Goal: Find contact information: Find contact information

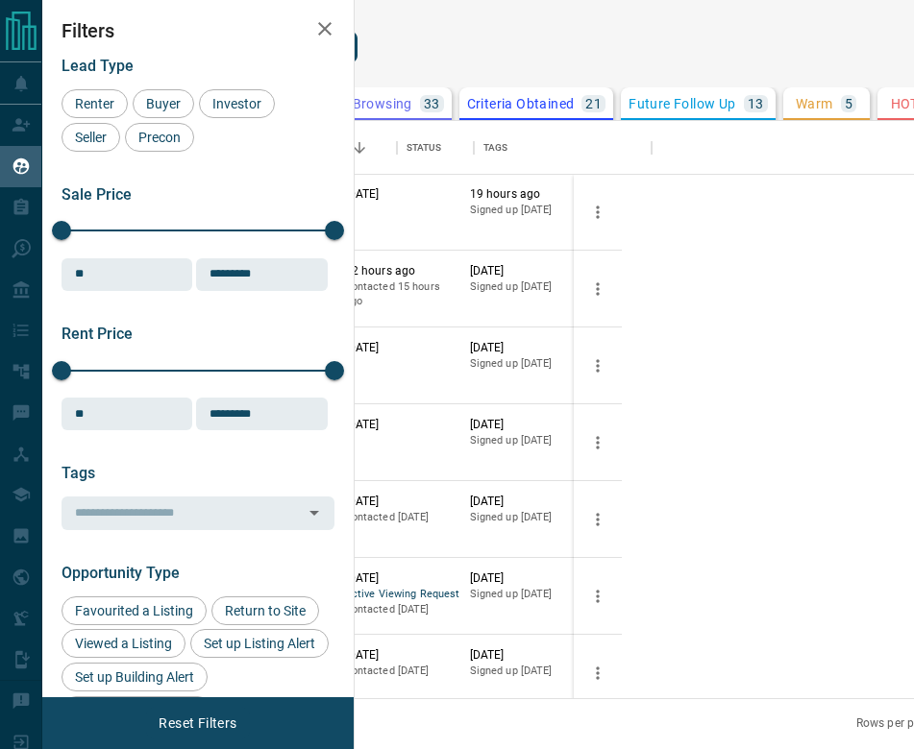
scroll to position [1, 0]
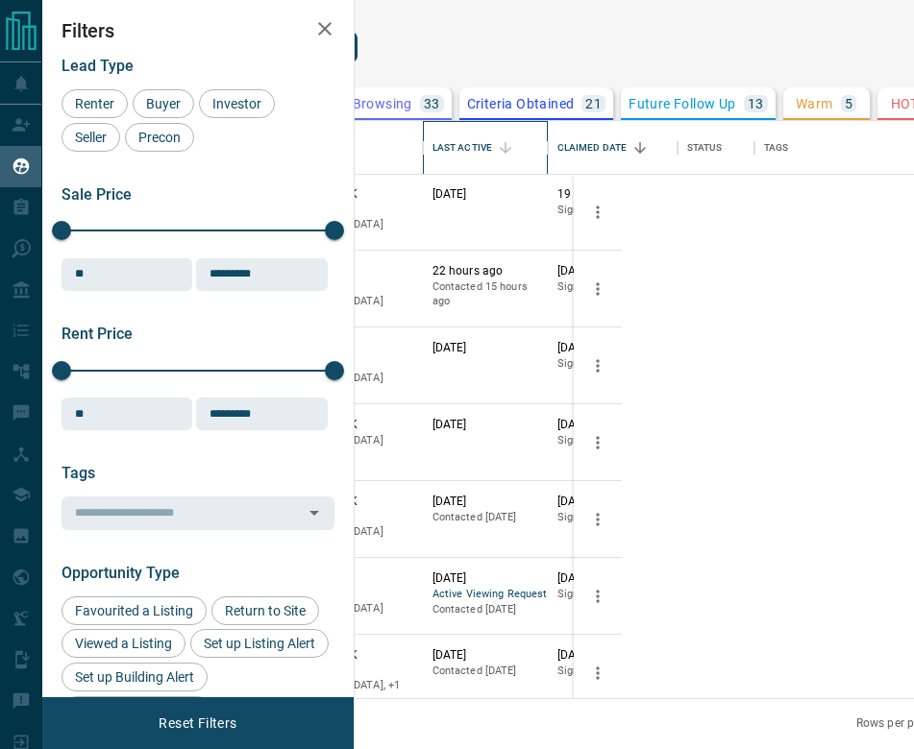
click at [492, 175] on div "Last Active" at bounding box center [462, 148] width 60 height 54
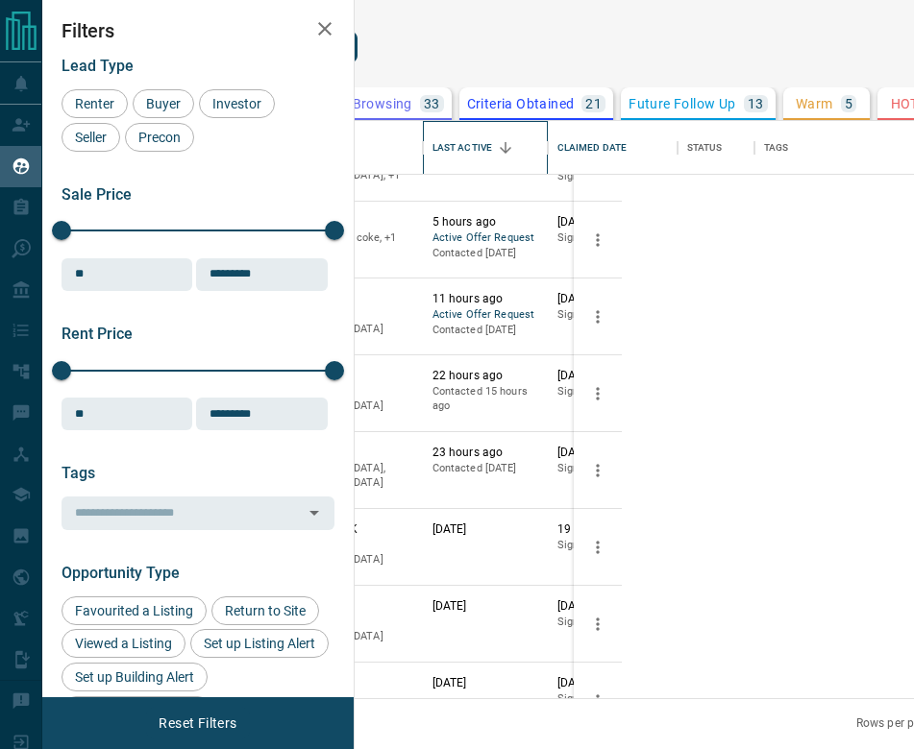
scroll to position [218, 0]
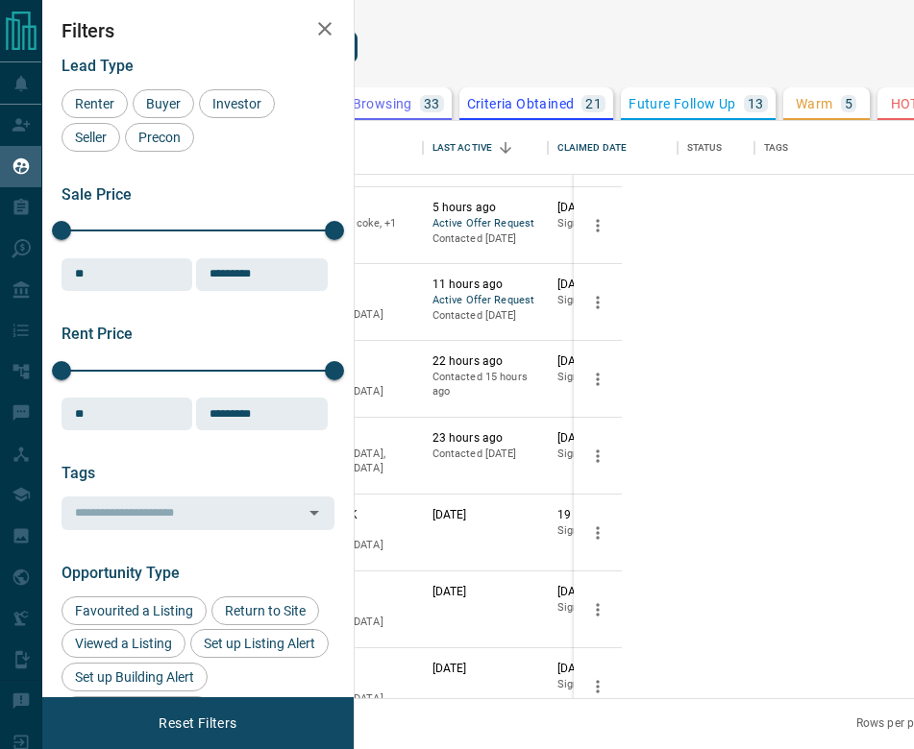
click at [245, 372] on button "[PERSON_NAME]" at bounding box center [194, 363] width 101 height 18
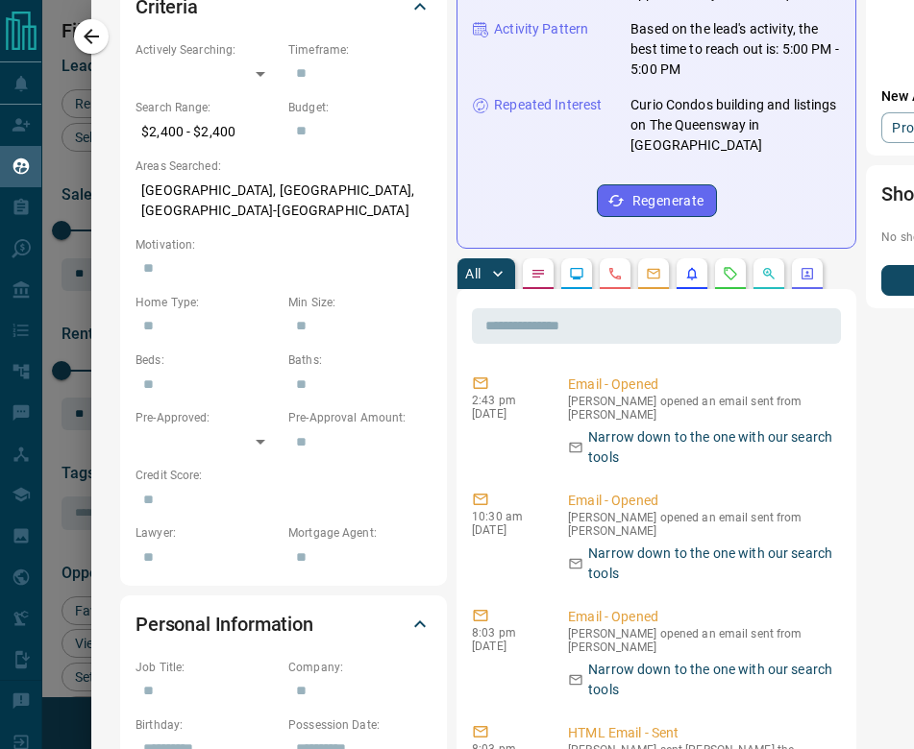
scroll to position [0, 0]
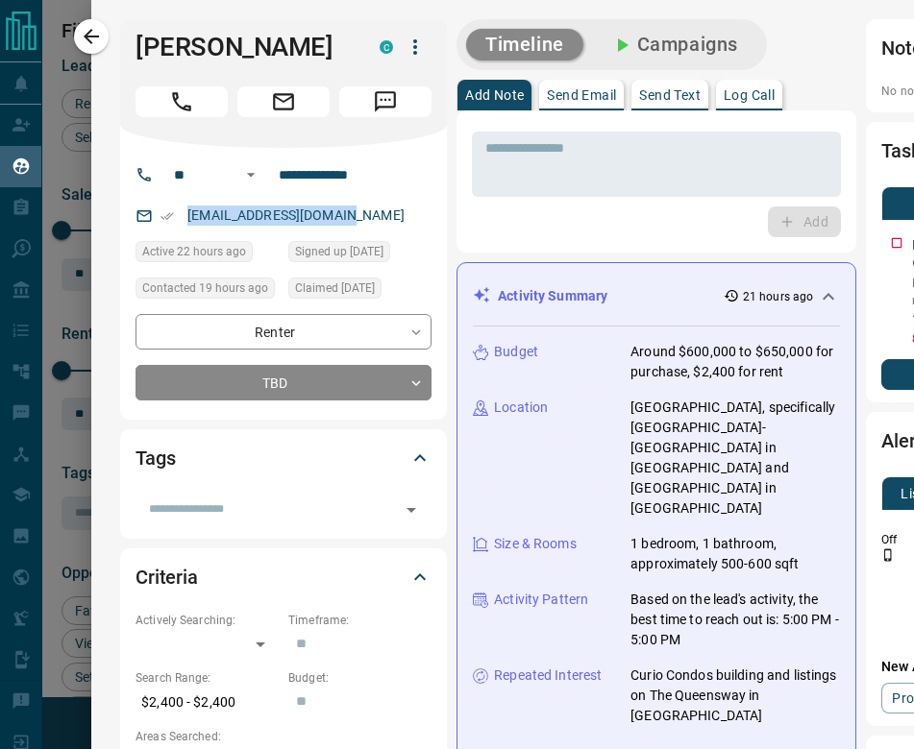
drag, startPoint x: 383, startPoint y: 221, endPoint x: 183, endPoint y: 208, distance: 201.2
click at [183, 208] on div "[EMAIL_ADDRESS][DOMAIN_NAME]" at bounding box center [283, 216] width 296 height 32
copy link "[EMAIL_ADDRESS][DOMAIN_NAME]"
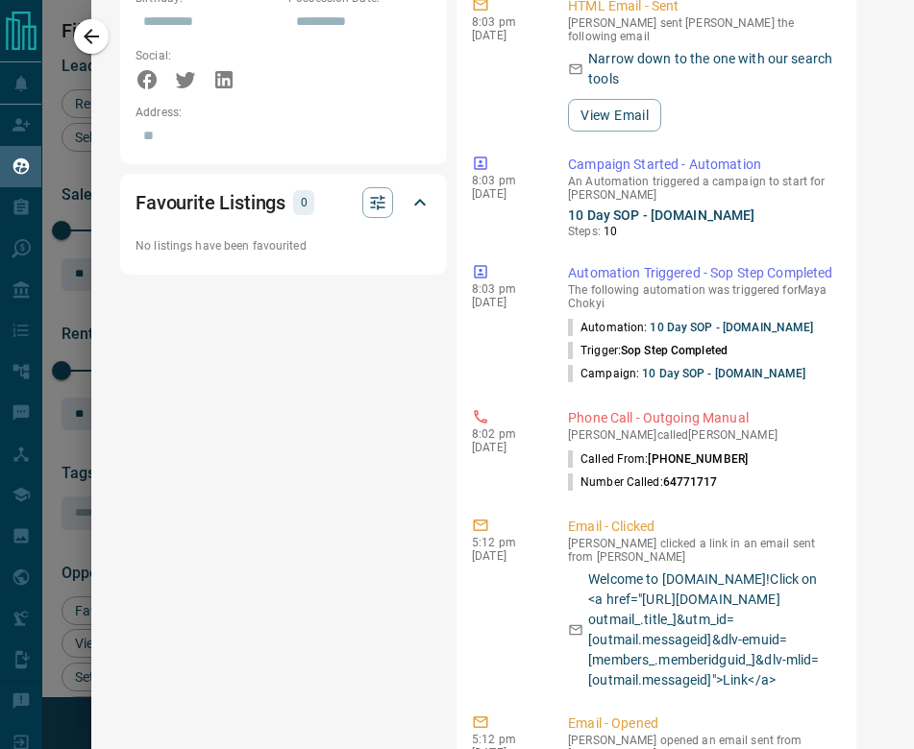
scroll to position [1295, 0]
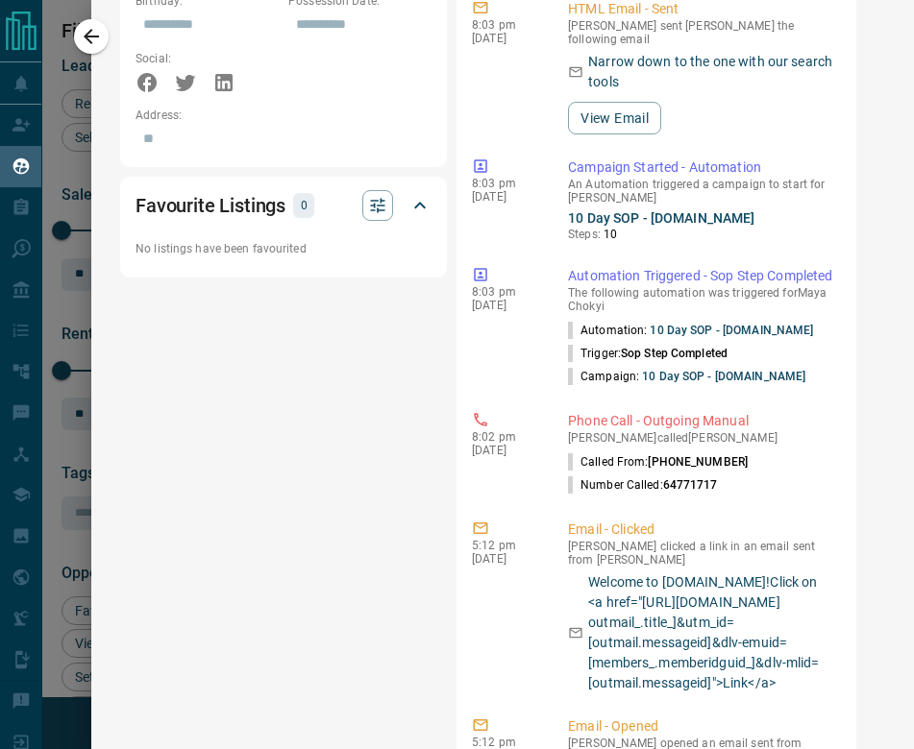
click at [88, 69] on div at bounding box center [457, 374] width 914 height 749
drag, startPoint x: 89, startPoint y: 52, endPoint x: 159, endPoint y: 230, distance: 190.7
click at [89, 52] on div at bounding box center [457, 374] width 914 height 749
click at [88, 44] on div at bounding box center [457, 374] width 914 height 749
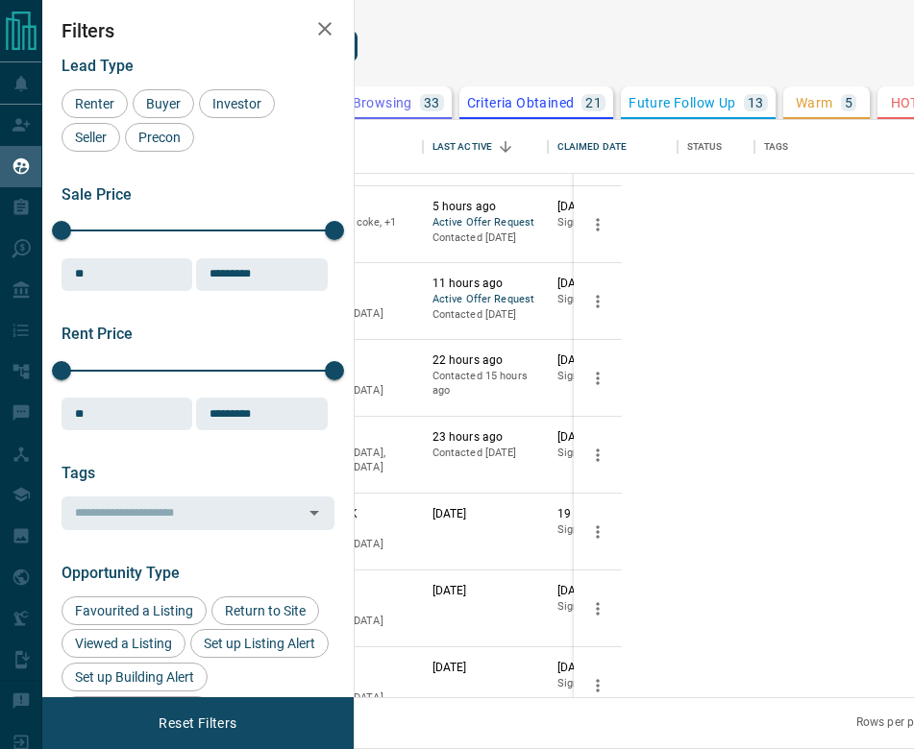
click at [330, 28] on icon "button" at bounding box center [324, 28] width 23 height 23
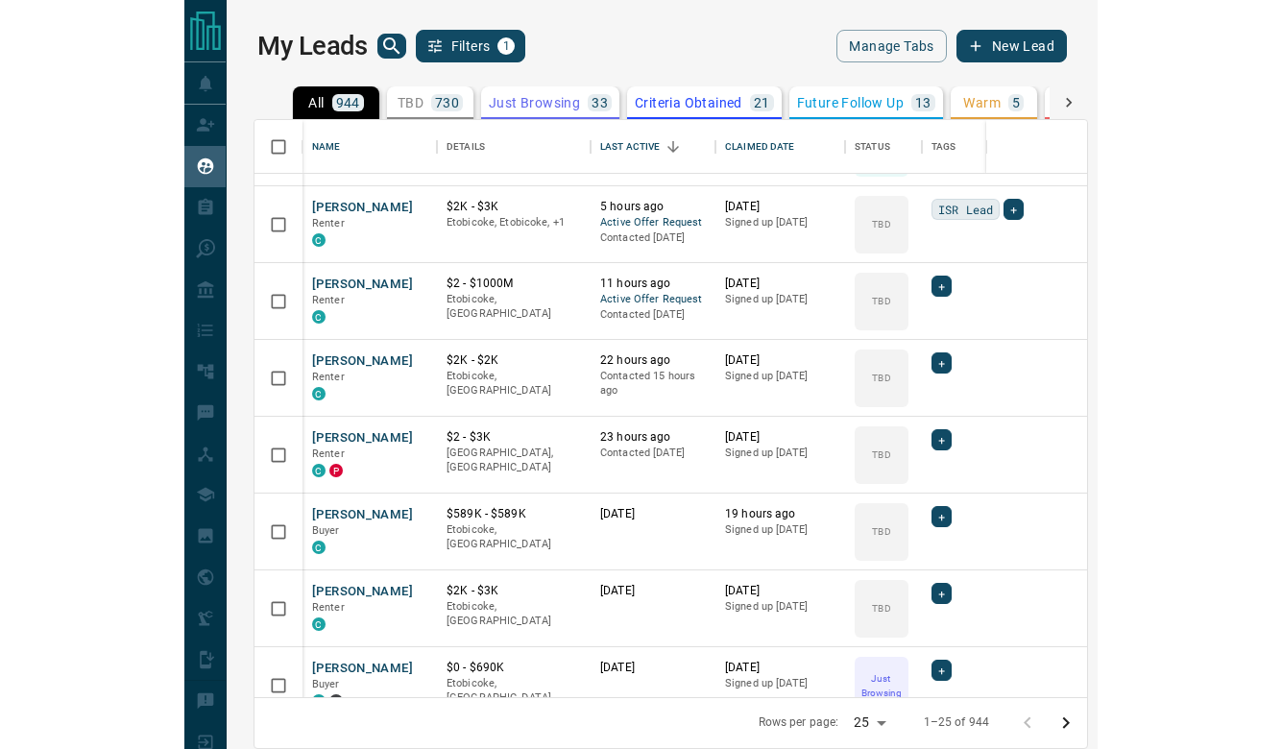
scroll to position [577, 1217]
